Goal: Transaction & Acquisition: Book appointment/travel/reservation

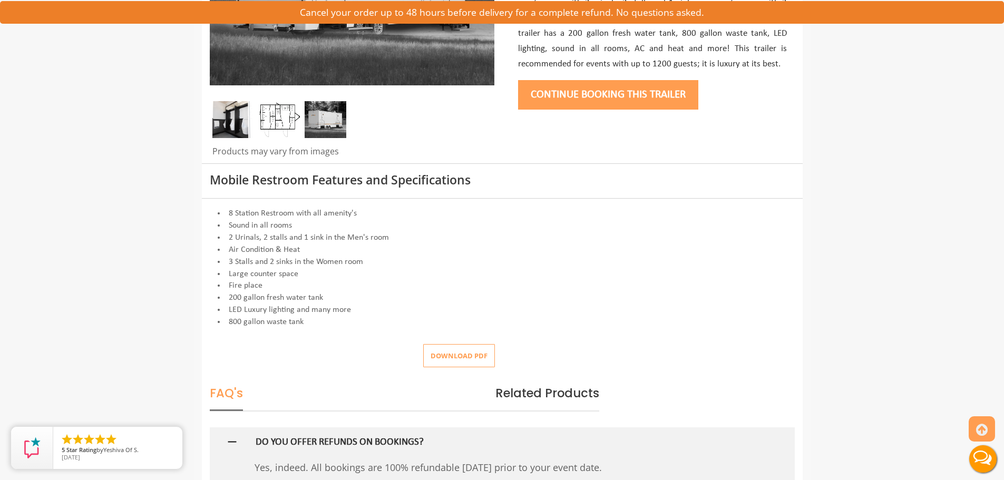
scroll to position [316, 0]
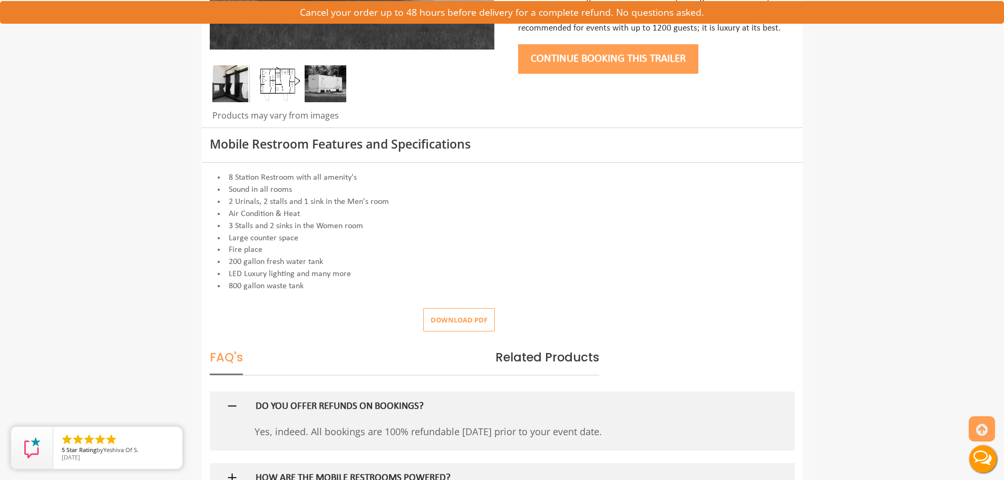
click at [443, 338] on div "FAQ's Related Products" at bounding box center [502, 353] width 601 height 44
click at [444, 324] on button "Download pdf" at bounding box center [459, 320] width 72 height 24
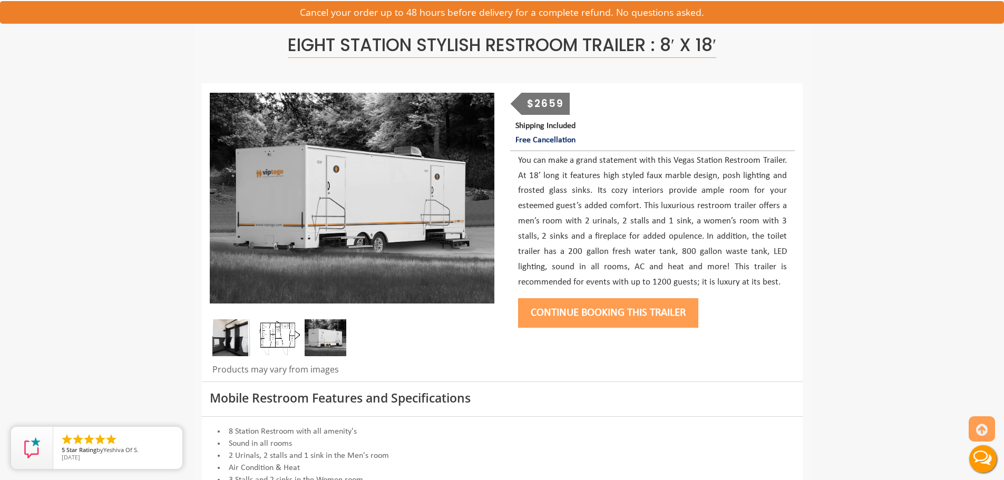
scroll to position [53, 0]
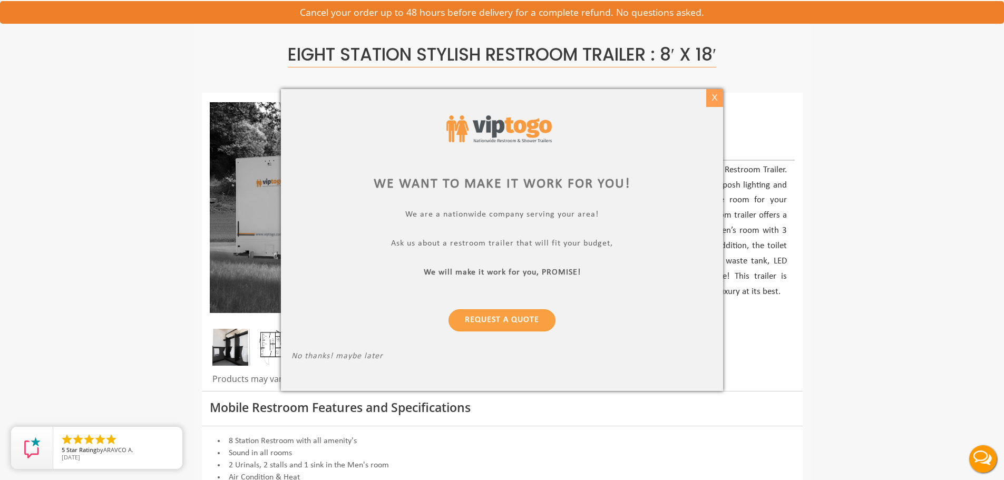
click at [716, 99] on div "X" at bounding box center [714, 98] width 16 height 18
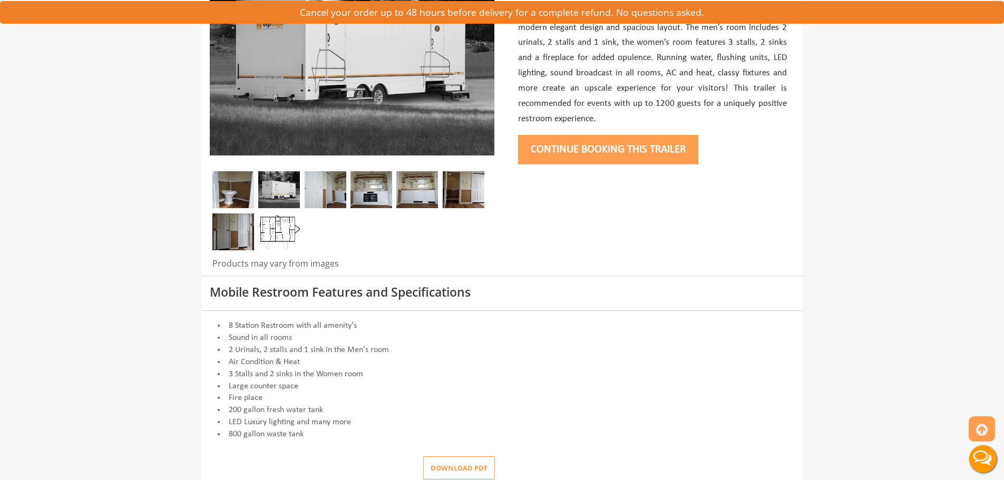
scroll to position [211, 0]
click at [477, 468] on button "Download pdf" at bounding box center [459, 468] width 72 height 24
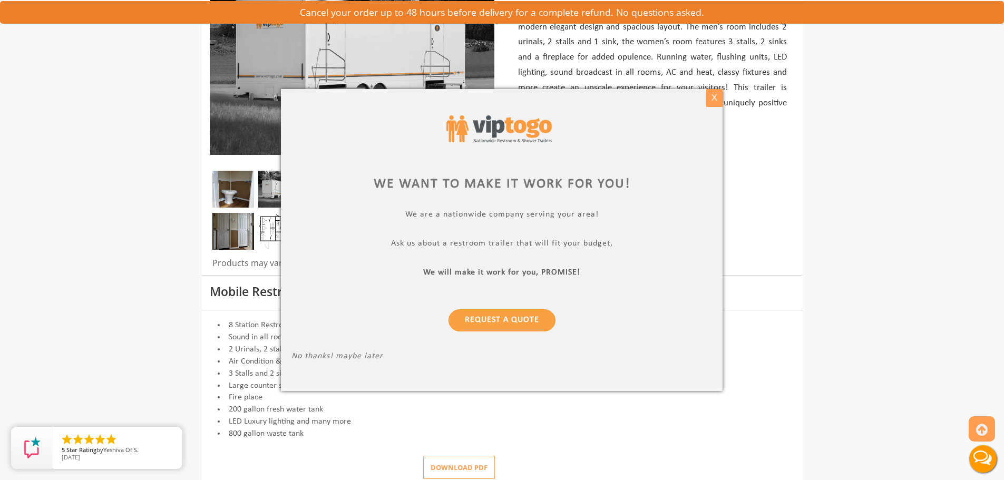
click at [711, 102] on div "X" at bounding box center [714, 98] width 16 height 18
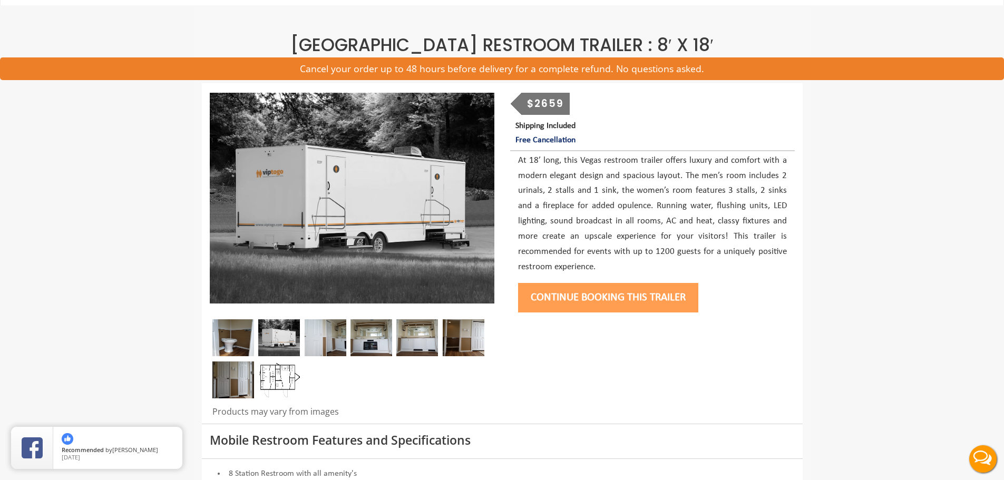
scroll to position [0, 0]
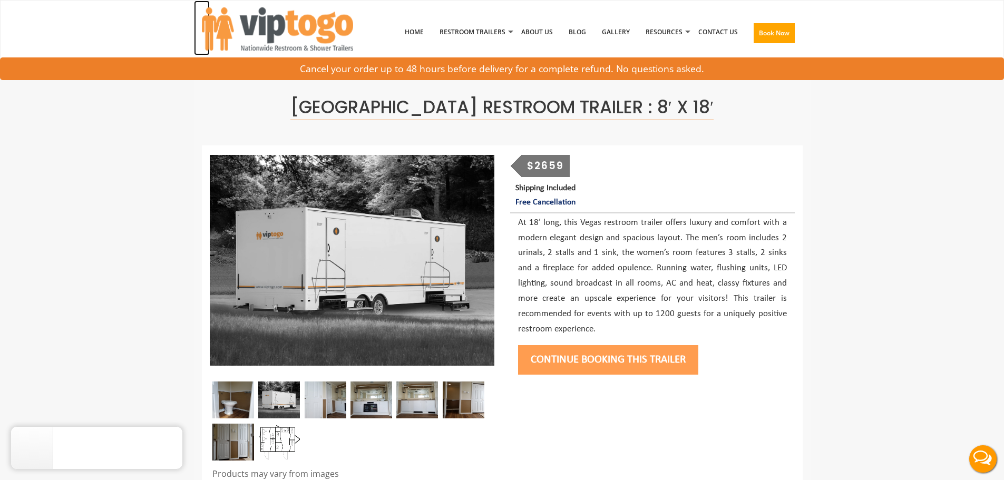
click at [269, 26] on img at bounding box center [277, 28] width 151 height 43
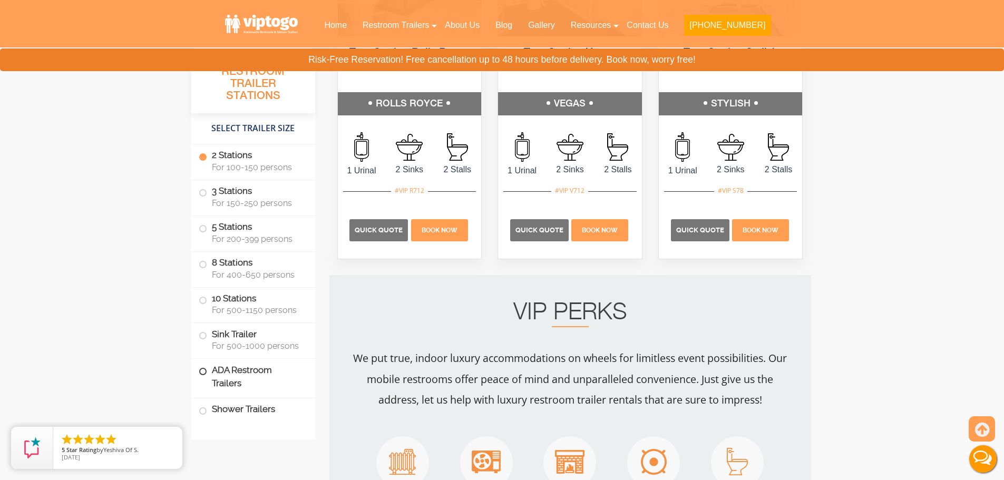
click at [212, 373] on label "ADA Restroom Trailers" at bounding box center [253, 377] width 109 height 36
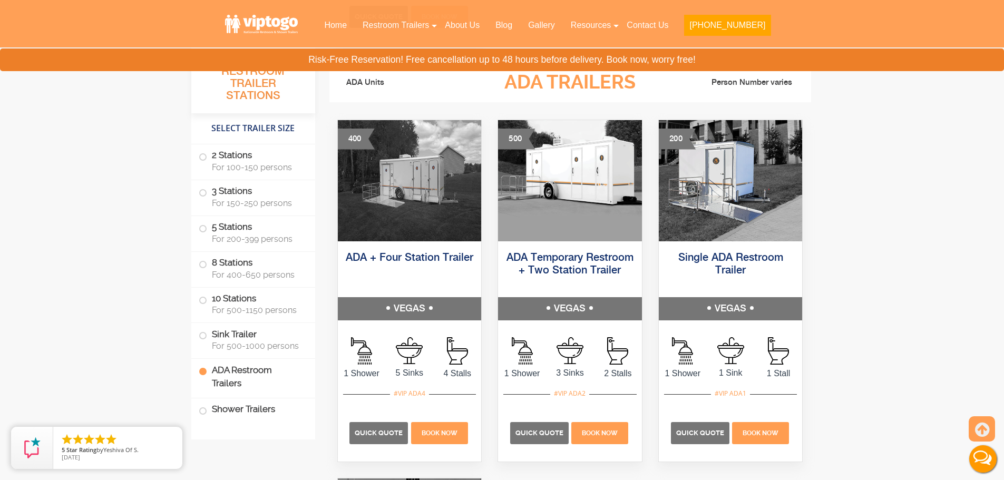
scroll to position [3723, 0]
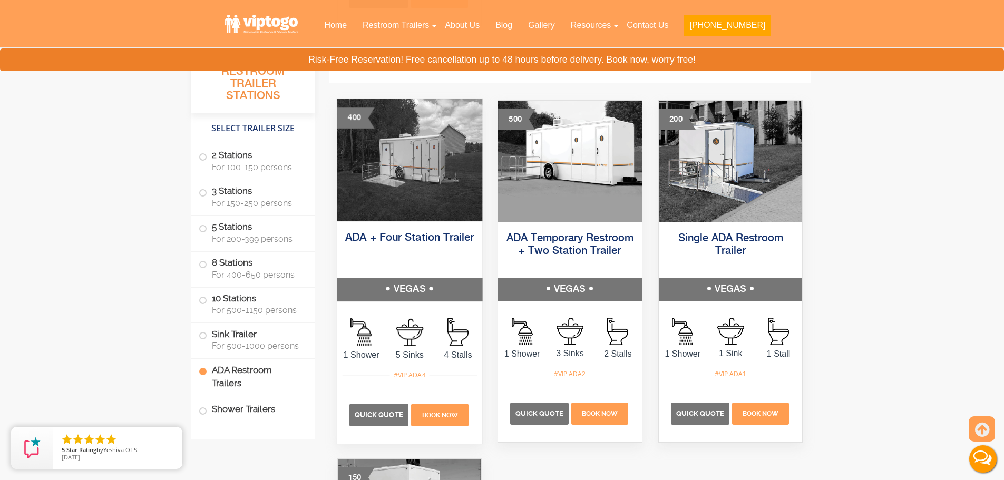
click at [403, 385] on div "Quick Quote Book Now" at bounding box center [409, 410] width 134 height 68
click at [411, 203] on img at bounding box center [409, 160] width 145 height 122
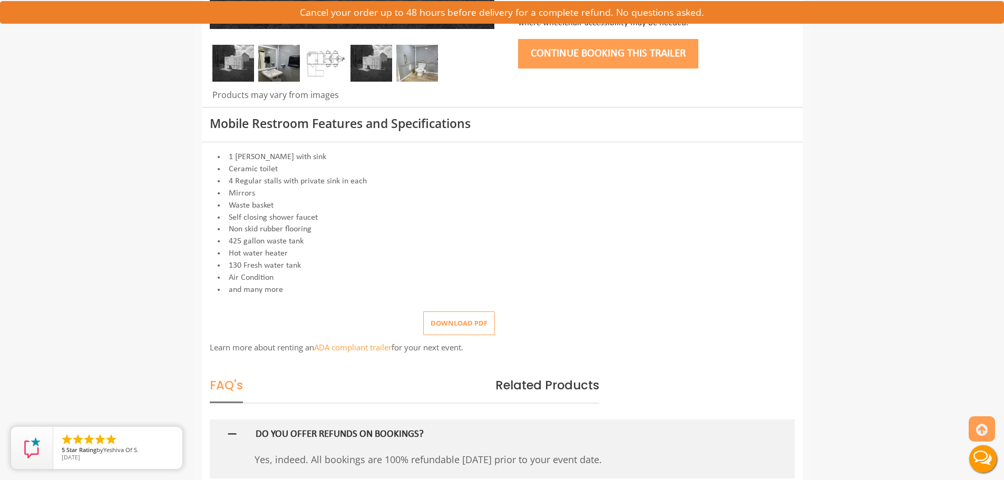
scroll to position [369, 0]
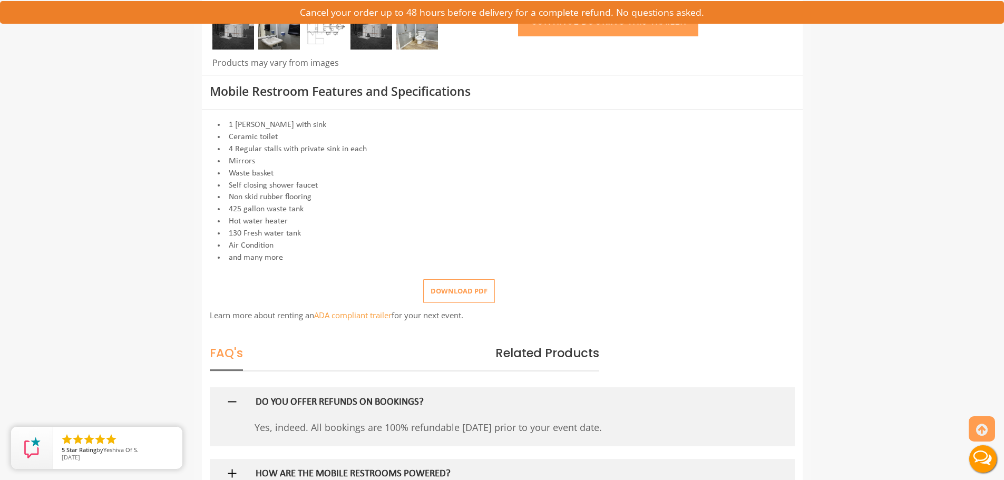
click at [482, 288] on button "Download pdf" at bounding box center [459, 291] width 72 height 24
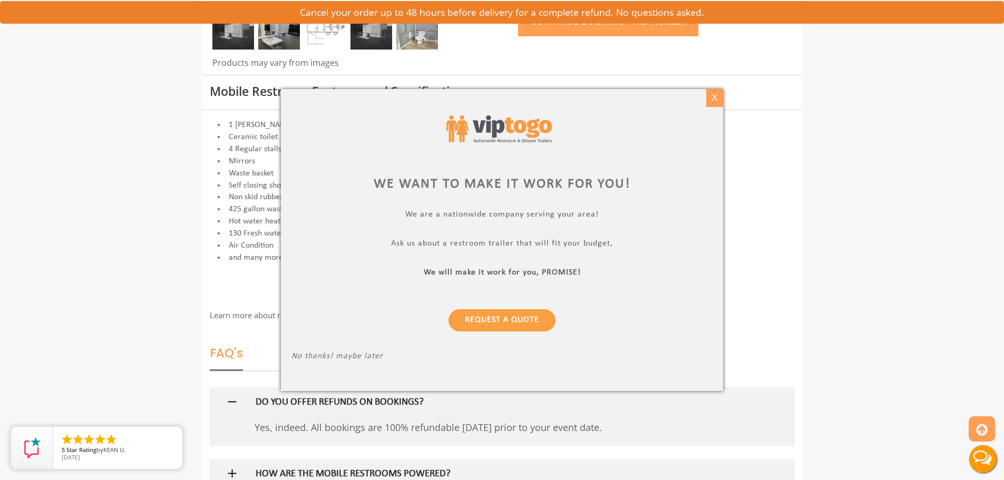
click at [710, 103] on div "X" at bounding box center [714, 98] width 16 height 18
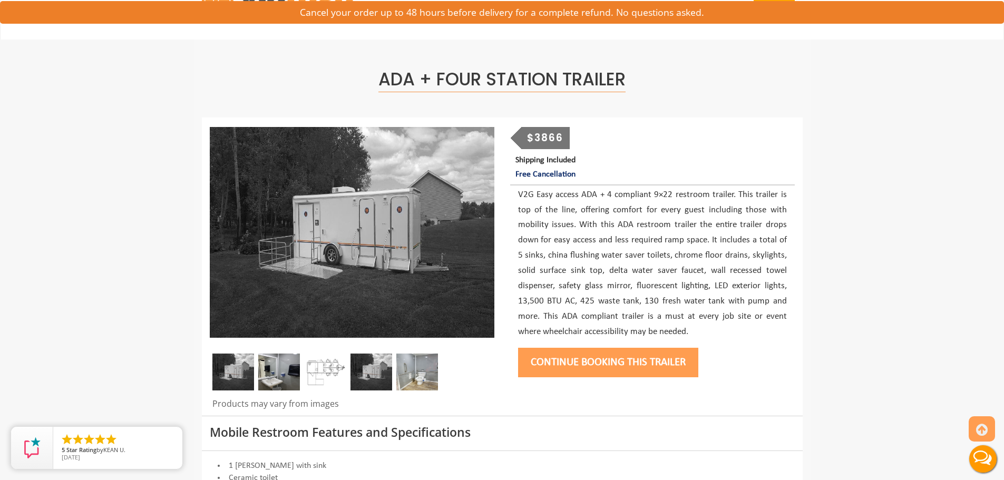
scroll to position [0, 0]
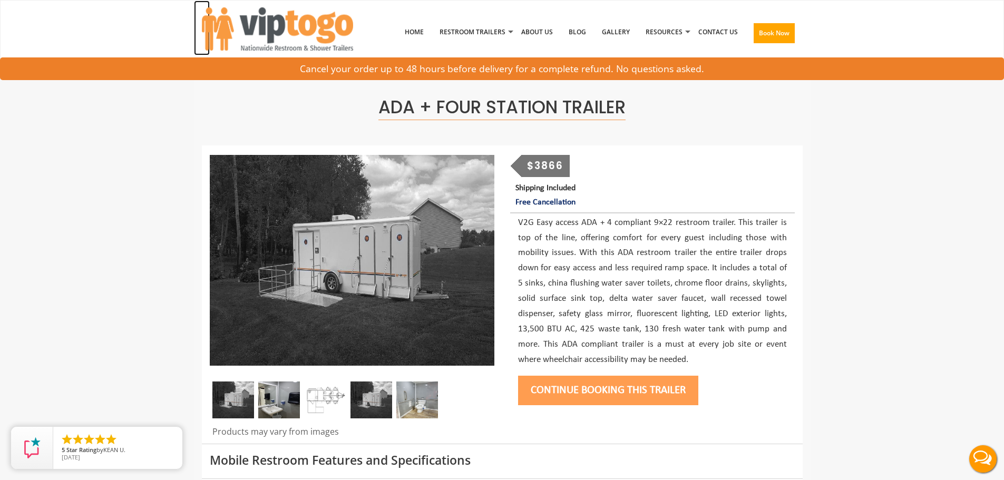
click at [270, 25] on img at bounding box center [277, 28] width 151 height 43
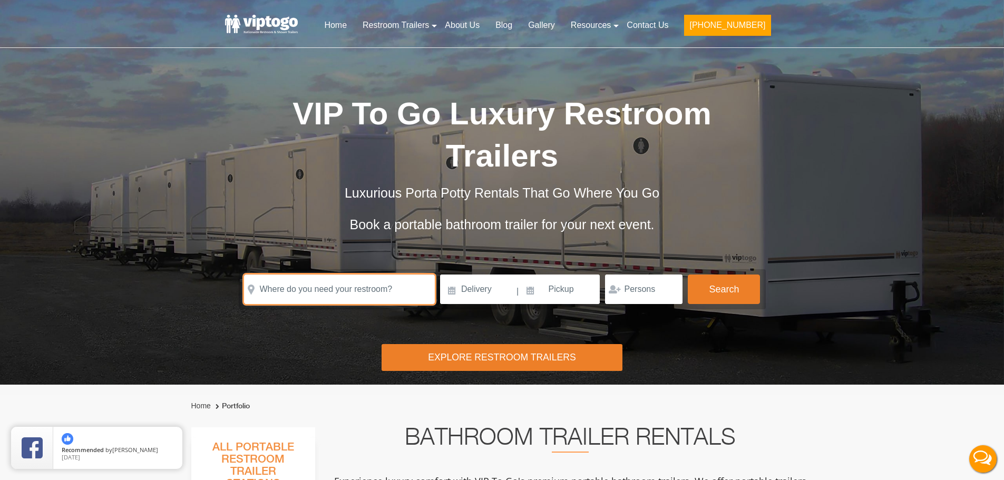
click at [342, 286] on input "text" at bounding box center [339, 290] width 191 height 30
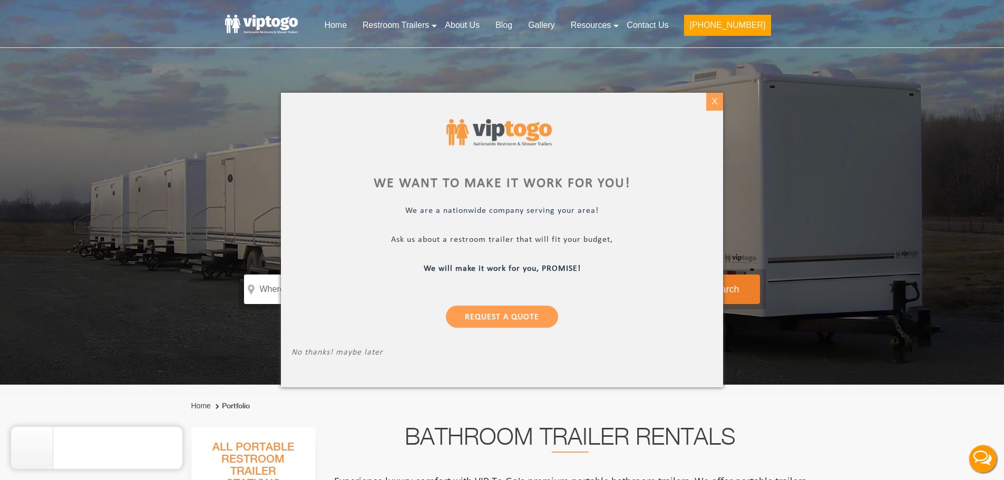
click at [716, 105] on div "X" at bounding box center [714, 102] width 16 height 18
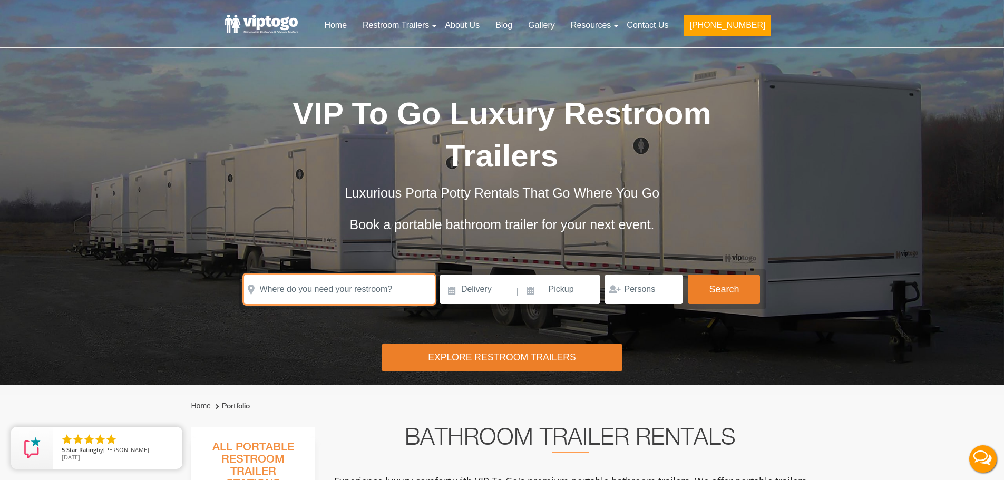
click at [367, 290] on input "text" at bounding box center [339, 290] width 191 height 30
click at [354, 292] on input "text" at bounding box center [339, 290] width 191 height 30
click at [472, 289] on input at bounding box center [477, 290] width 75 height 30
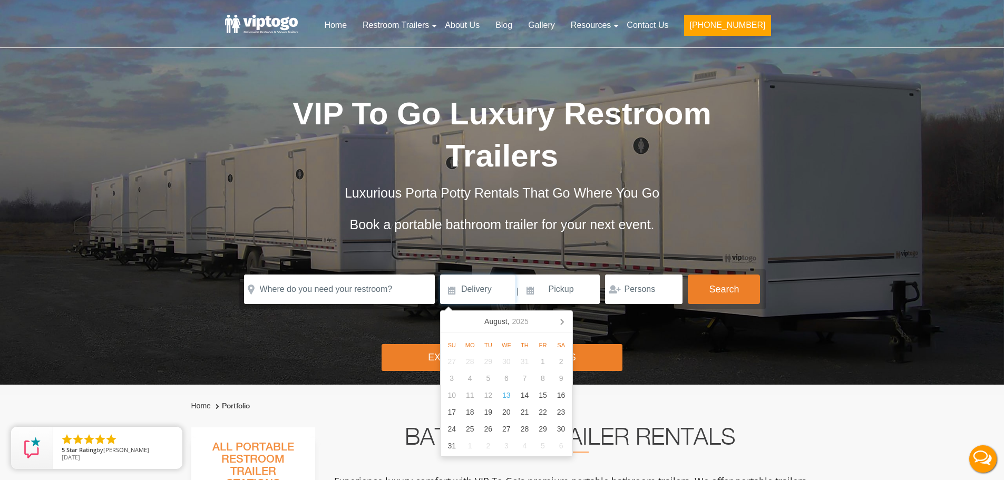
click at [454, 320] on nav "August, 2025" at bounding box center [506, 322] width 132 height 22
click at [559, 320] on icon at bounding box center [561, 321] width 17 height 17
click at [453, 321] on icon at bounding box center [451, 321] width 17 height 17
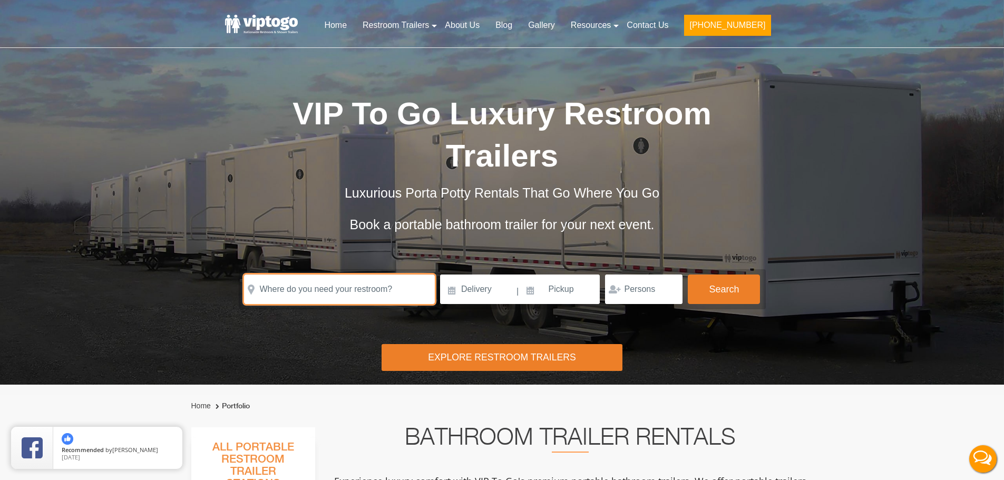
click at [376, 292] on input "text" at bounding box center [339, 290] width 191 height 30
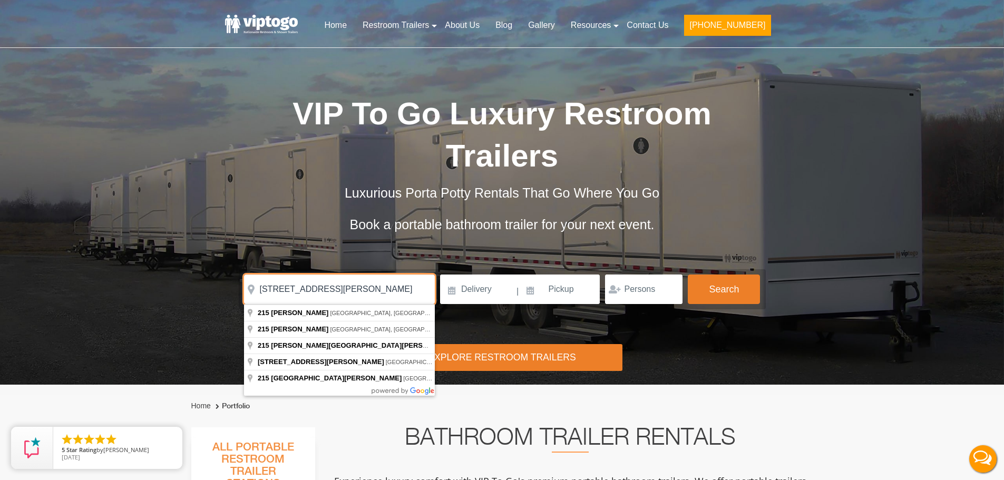
click at [337, 293] on input "215 johnson rd" at bounding box center [339, 290] width 191 height 30
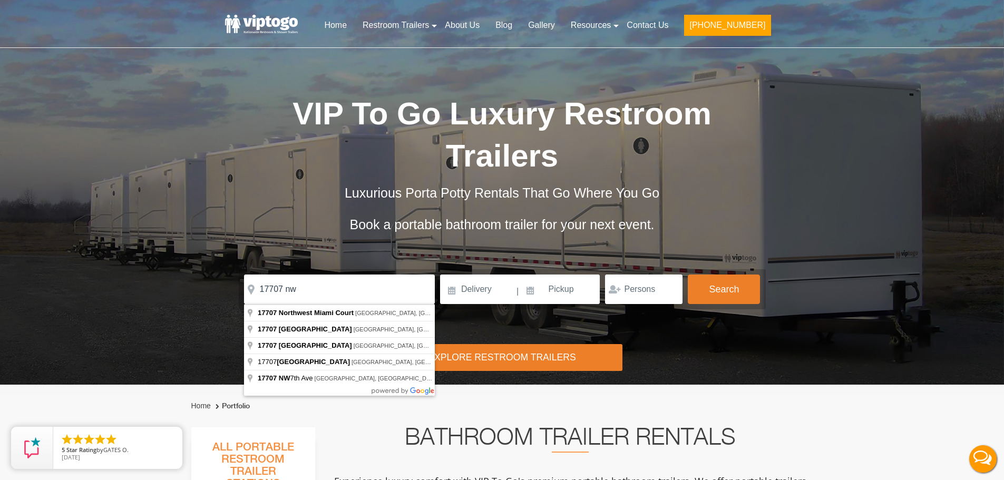
type input "17707 Northwest Miami Court, Miami, FL, USA"
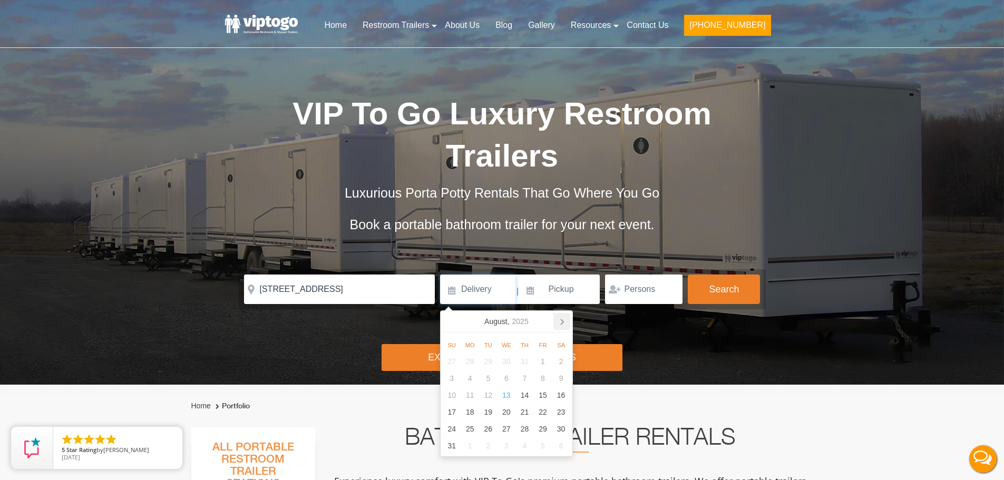
click at [566, 321] on icon at bounding box center [561, 321] width 17 height 17
click at [446, 377] on div "7" at bounding box center [452, 378] width 18 height 17
type input "09/07/2025"
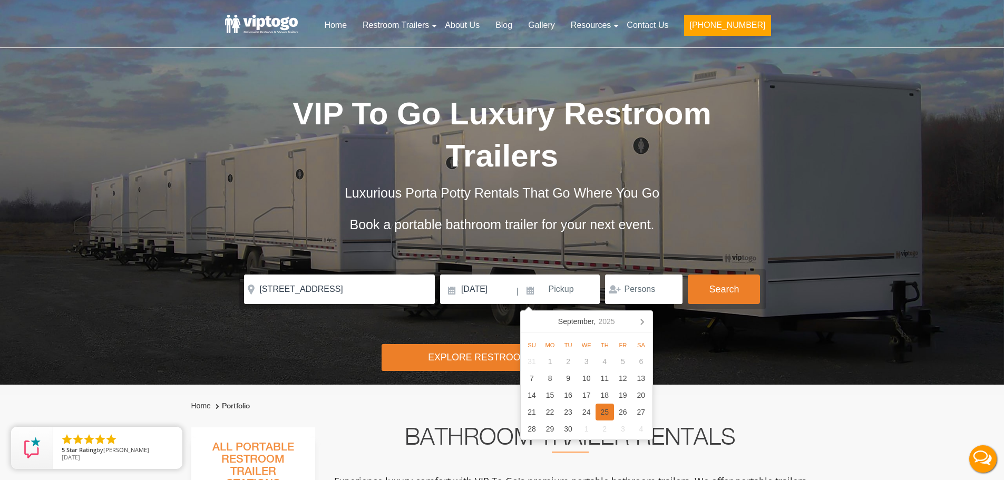
click at [605, 413] on div "25" at bounding box center [604, 412] width 18 height 17
type input "09/25/2025"
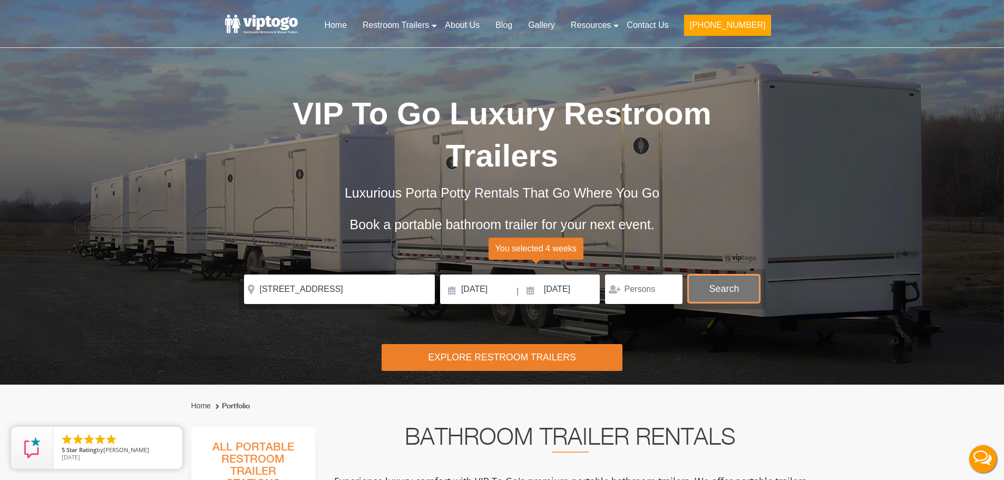
click at [709, 295] on button "Search" at bounding box center [724, 289] width 72 height 28
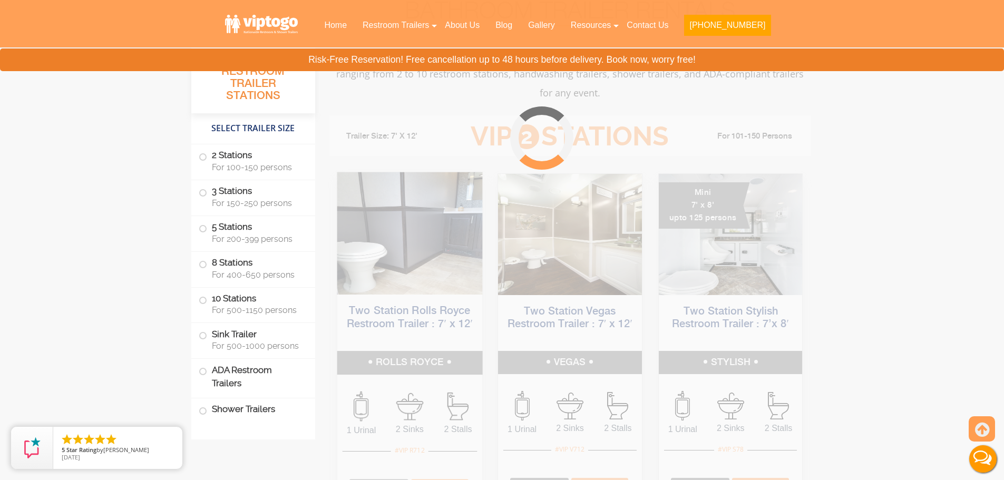
scroll to position [427, 0]
click at [232, 378] on label "ADA Restroom Trailers" at bounding box center [253, 377] width 109 height 36
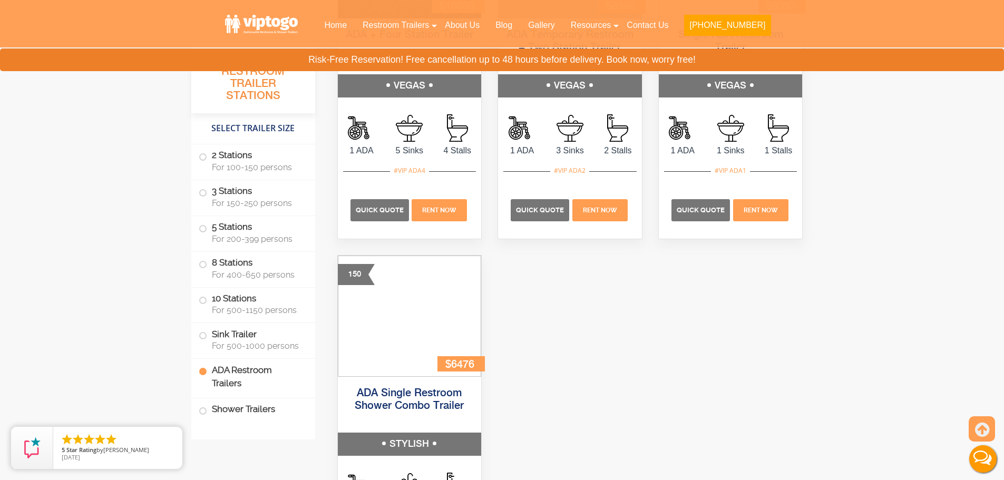
scroll to position [3933, 0]
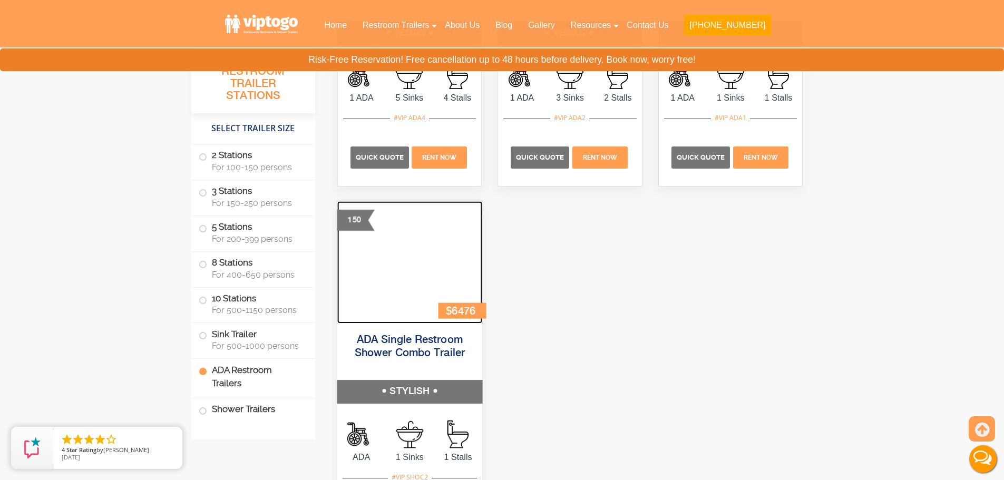
click at [396, 264] on img at bounding box center [409, 262] width 145 height 122
